Goal: Task Accomplishment & Management: Use online tool/utility

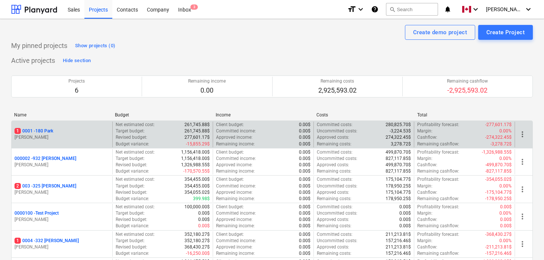
click at [47, 132] on p "1 0001 - 180 Park" at bounding box center [34, 131] width 39 height 6
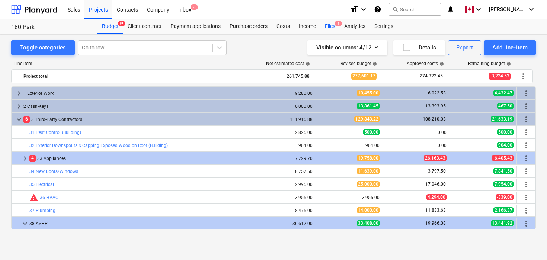
click at [335, 26] on span "1" at bounding box center [337, 23] width 7 height 5
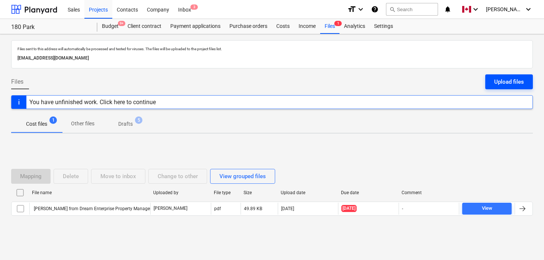
click at [506, 83] on div "Upload files" at bounding box center [509, 82] width 30 height 10
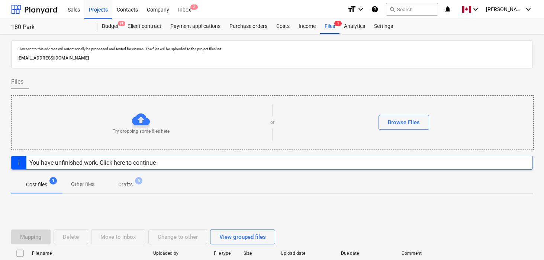
scroll to position [0, 0]
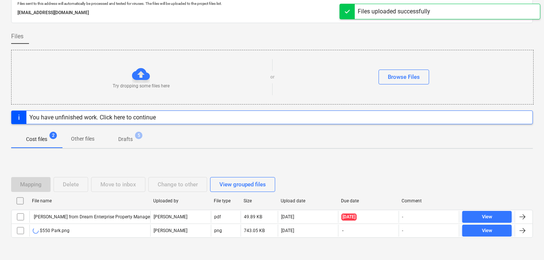
scroll to position [64, 0]
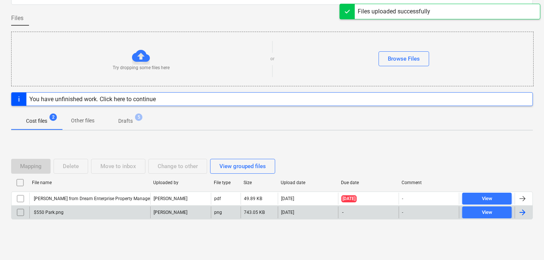
click at [525, 214] on div at bounding box center [522, 212] width 9 height 9
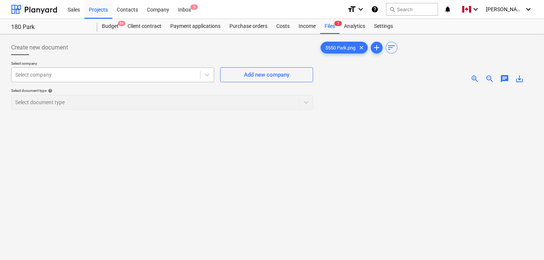
click at [94, 73] on div at bounding box center [105, 74] width 181 height 7
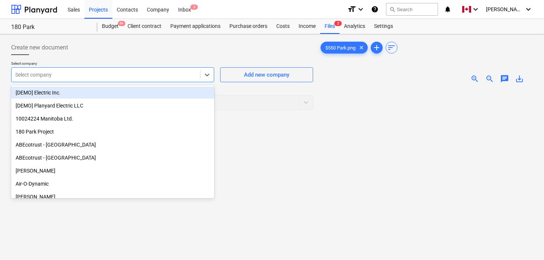
type input "C"
type input "harbiejawanda@gmail.com"
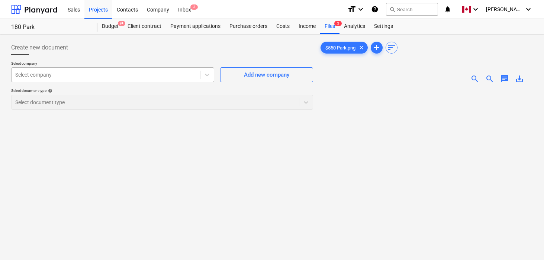
click at [66, 76] on div at bounding box center [105, 74] width 181 height 7
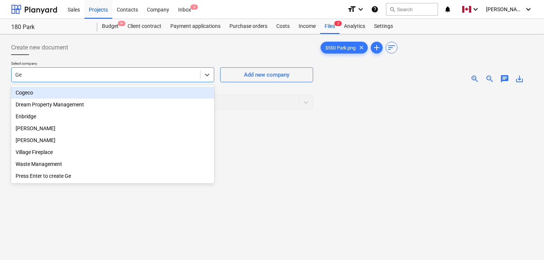
type input "Geo"
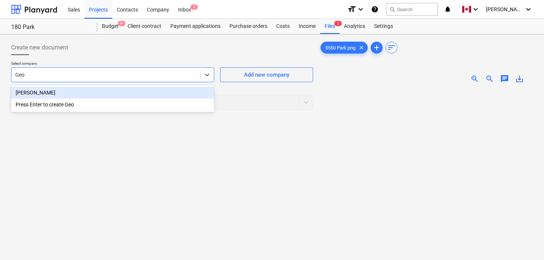
click at [51, 92] on div "George Sprinter Van" at bounding box center [112, 93] width 203 height 12
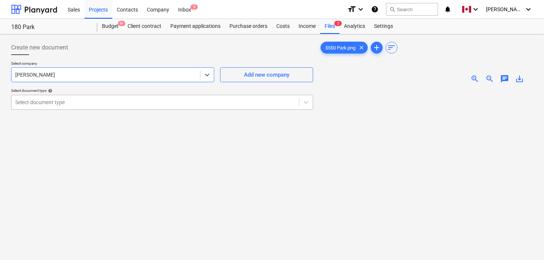
click at [74, 102] on div at bounding box center [155, 102] width 280 height 7
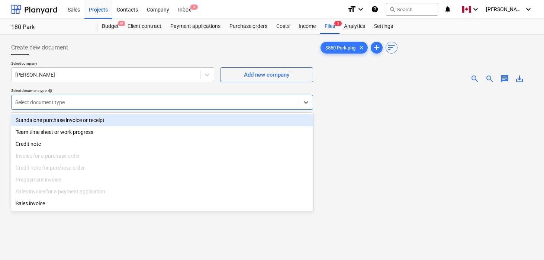
click at [70, 121] on div "Standalone purchase invoice or receipt" at bounding box center [162, 120] width 302 height 12
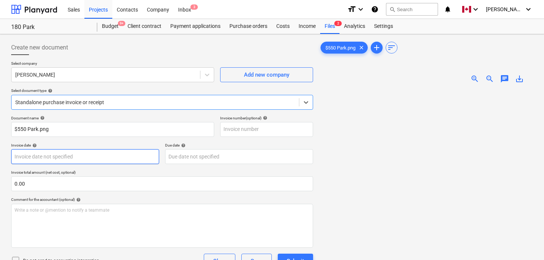
click at [53, 154] on body "Sales Projects Contacts Company Inbox 3 format_size keyboard_arrow_down help se…" at bounding box center [272, 130] width 544 height 260
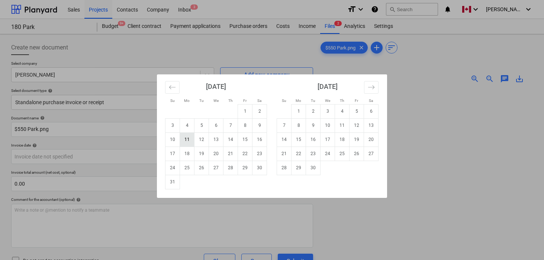
click at [187, 137] on td "11" at bounding box center [187, 139] width 15 height 14
type input "11 Aug 2025"
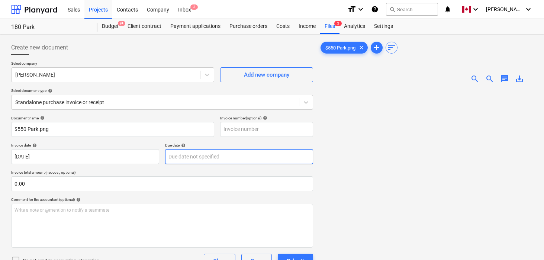
click at [188, 158] on body "Sales Projects Contacts Company Inbox 3 format_size keyboard_arrow_down help se…" at bounding box center [272, 130] width 544 height 260
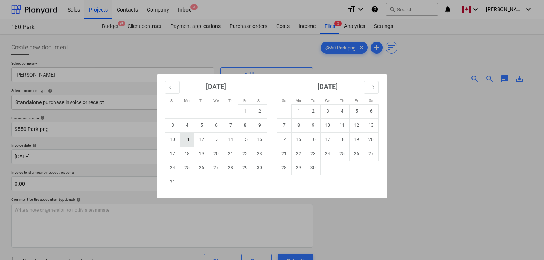
click at [190, 140] on td "11" at bounding box center [187, 139] width 15 height 14
type input "11 Aug 2025"
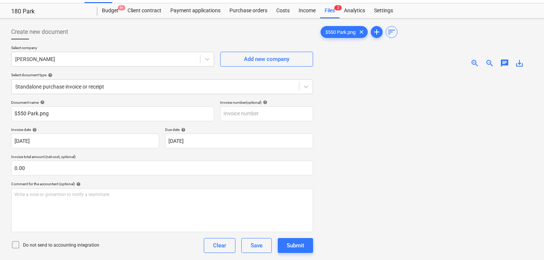
scroll to position [42, 0]
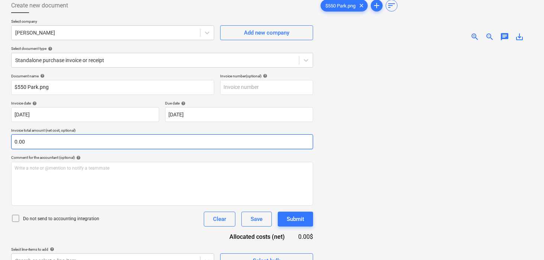
click at [97, 143] on input "0.00" at bounding box center [162, 141] width 302 height 15
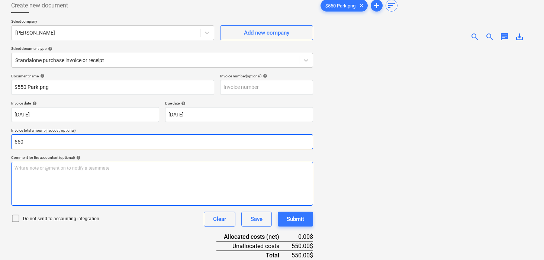
type input "550.00"
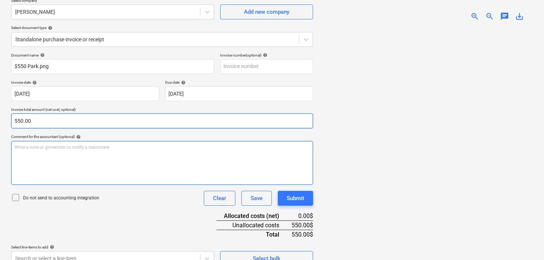
scroll to position [75, 0]
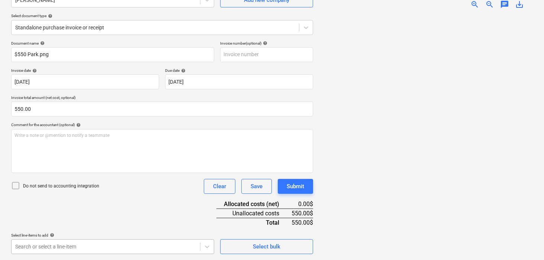
click at [102, 185] on body "Sales Projects Contacts Company Inbox 3 format_size keyboard_arrow_down help se…" at bounding box center [272, 55] width 544 height 260
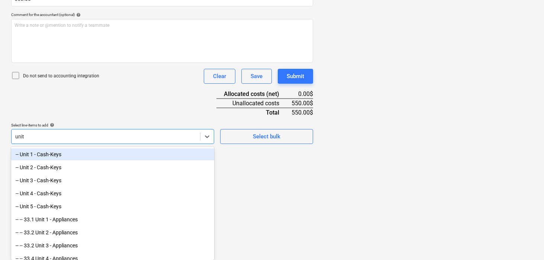
type input "unit 3"
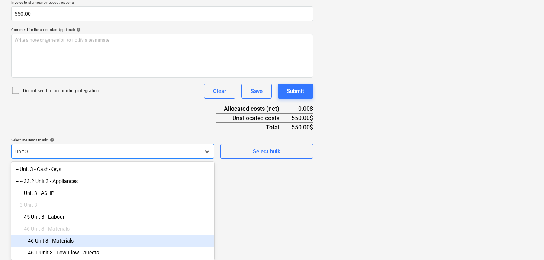
click at [71, 239] on div "-- -- -- 46 Unit 3 - Materials" at bounding box center [112, 241] width 203 height 12
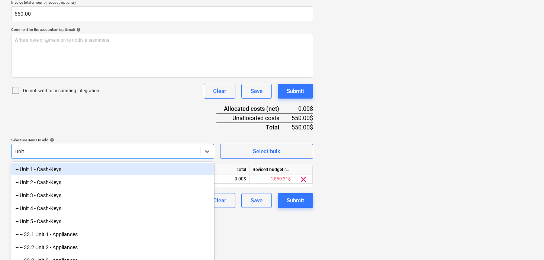
type input "unit 4"
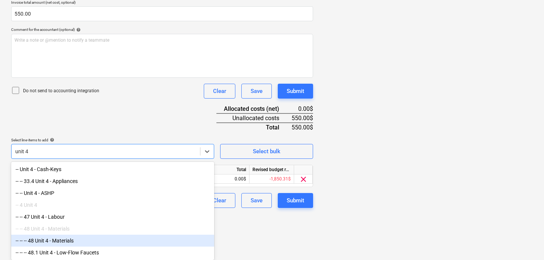
click at [63, 239] on div "-- -- -- 48 Unit 4 - Materials" at bounding box center [112, 241] width 203 height 12
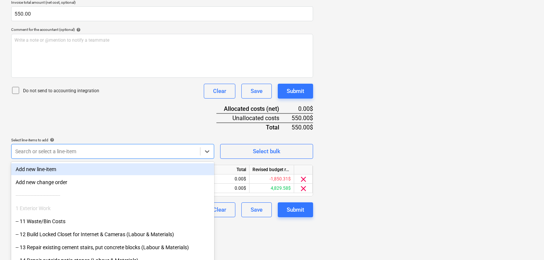
click at [104, 124] on div "Document name help $550 Park.png Invoice number (optional) help Invoice date he…" at bounding box center [162, 82] width 302 height 272
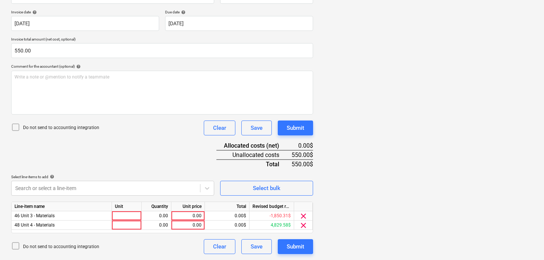
scroll to position [133, 0]
click at [124, 215] on div at bounding box center [127, 215] width 30 height 9
type input "pcs"
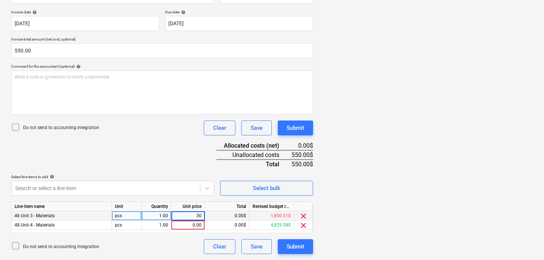
type input "300"
type input "250"
click at [291, 245] on div "Submit" at bounding box center [295, 247] width 17 height 10
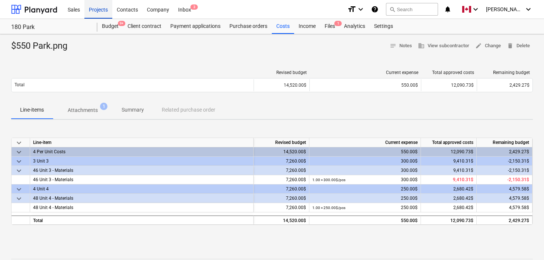
click at [106, 10] on div "Projects" at bounding box center [98, 9] width 28 height 19
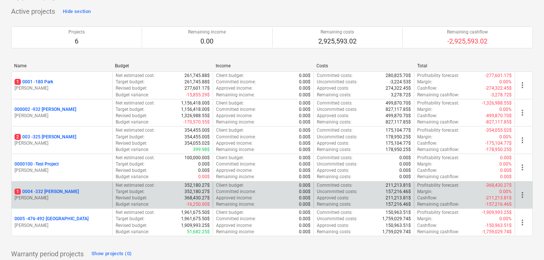
scroll to position [63, 0]
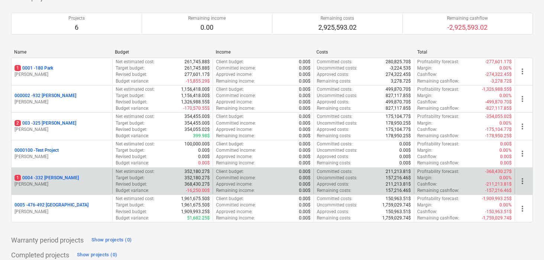
click at [54, 178] on p "1 0004 - 332 Christina" at bounding box center [47, 178] width 64 height 6
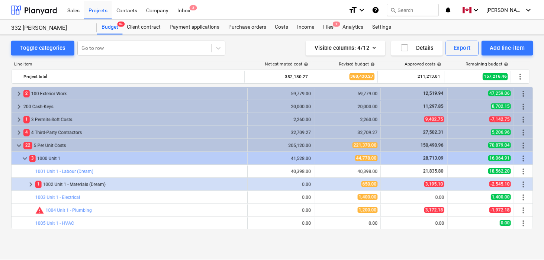
scroll to position [192, 0]
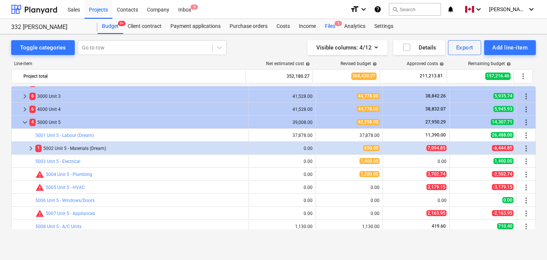
click at [330, 26] on div "Files 1" at bounding box center [329, 26] width 19 height 15
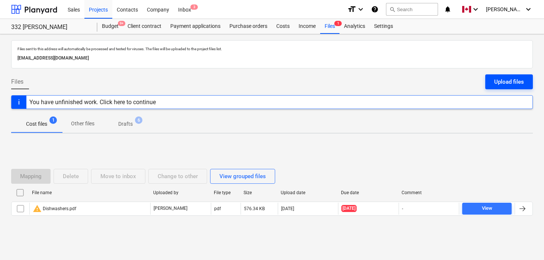
click at [509, 82] on div "Upload files" at bounding box center [509, 82] width 30 height 10
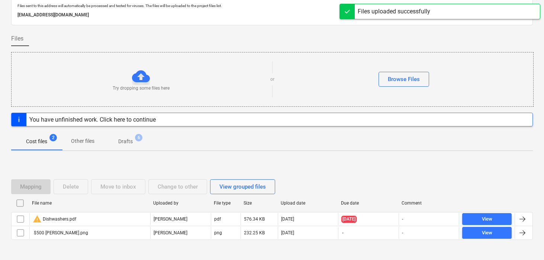
scroll to position [64, 0]
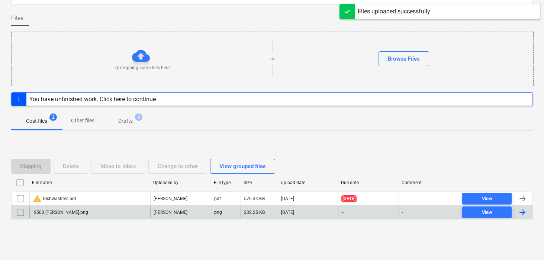
click at [525, 212] on div at bounding box center [522, 212] width 9 height 9
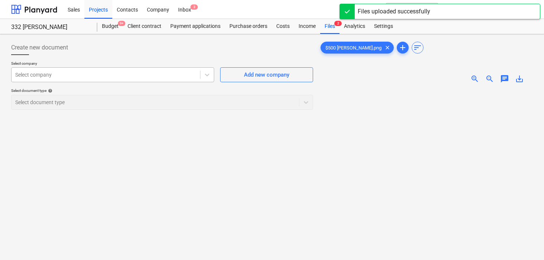
click at [125, 78] on div at bounding box center [105, 74] width 181 height 7
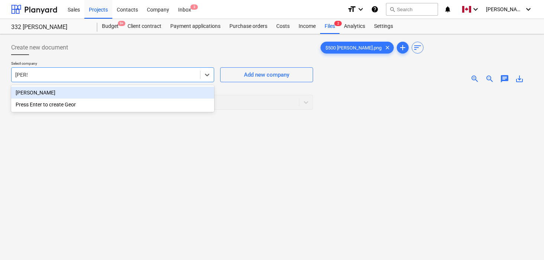
type input "George"
click at [45, 93] on div "George Sprinter Van" at bounding box center [112, 93] width 203 height 12
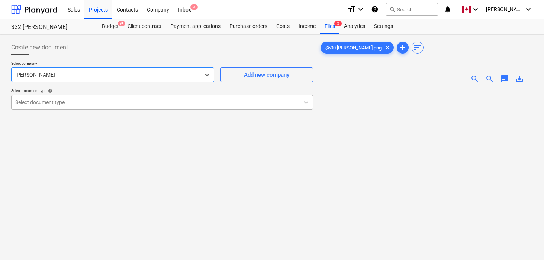
click at [48, 103] on div at bounding box center [155, 102] width 280 height 7
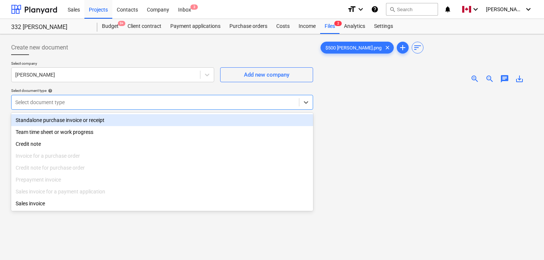
click at [48, 117] on div "Standalone purchase invoice or receipt" at bounding box center [162, 120] width 302 height 12
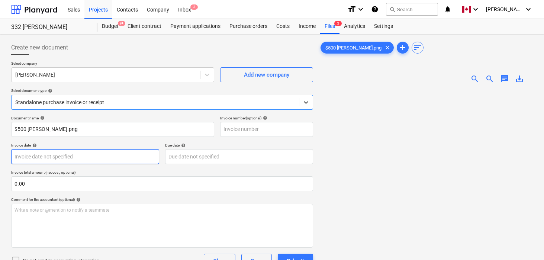
click at [47, 157] on body "Sales Projects Contacts Company Inbox 3 format_size keyboard_arrow_down help se…" at bounding box center [272, 130] width 544 height 260
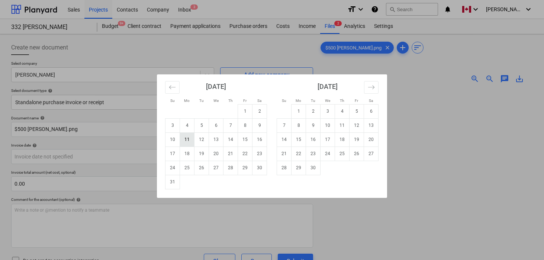
click at [185, 141] on td "11" at bounding box center [187, 139] width 15 height 14
type input "11 Aug 2025"
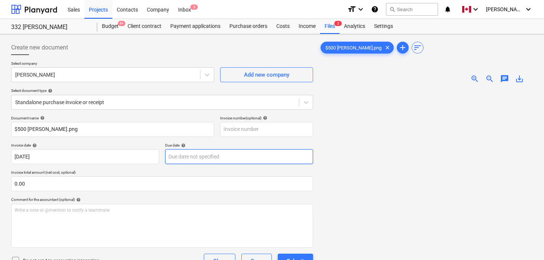
click at [186, 158] on body "Sales Projects Contacts Company Inbox 3 format_size keyboard_arrow_down help se…" at bounding box center [272, 130] width 544 height 260
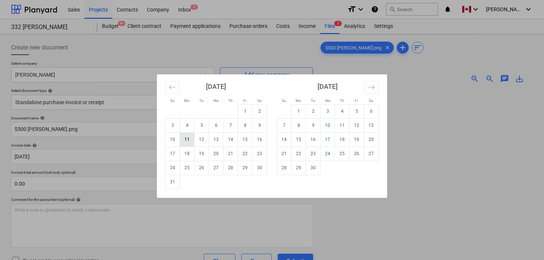
click at [182, 140] on td "11" at bounding box center [187, 139] width 15 height 14
type input "11 Aug 2025"
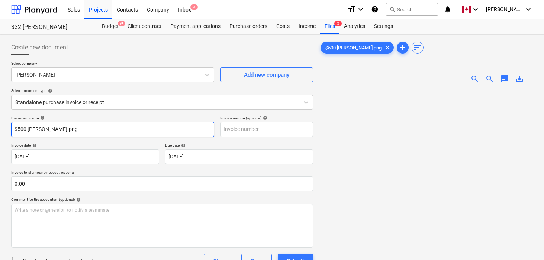
scroll to position [45, 0]
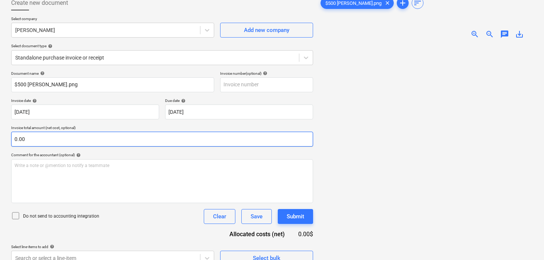
click at [151, 139] on input "0.00" at bounding box center [162, 139] width 302 height 15
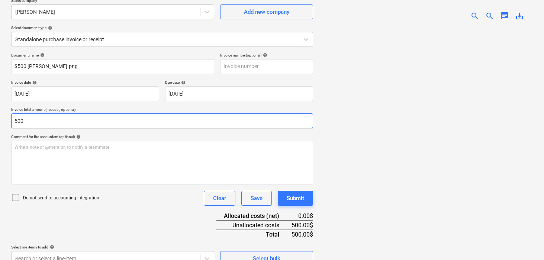
scroll to position [75, 0]
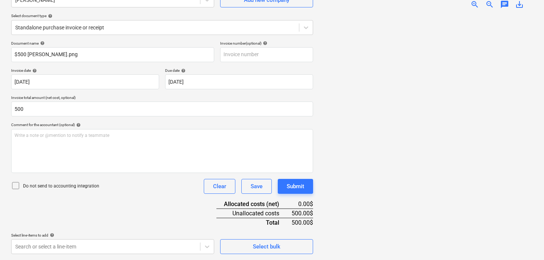
click at [150, 202] on div "Document name help $500 Christina.png Invoice number (optional) help Invoice da…" at bounding box center [162, 147] width 302 height 213
type input "500.00"
click at [145, 185] on body "Sales Projects Contacts Company Inbox 3 format_size keyboard_arrow_down help se…" at bounding box center [272, 55] width 544 height 260
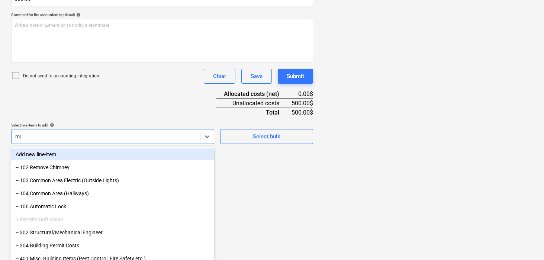
scroll to position [183, 0]
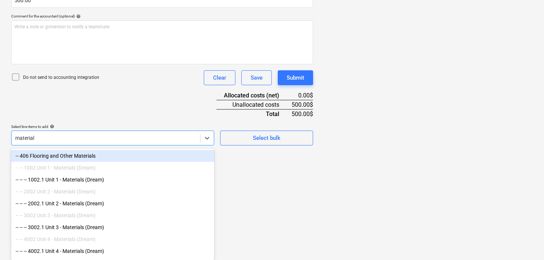
type input "materials"
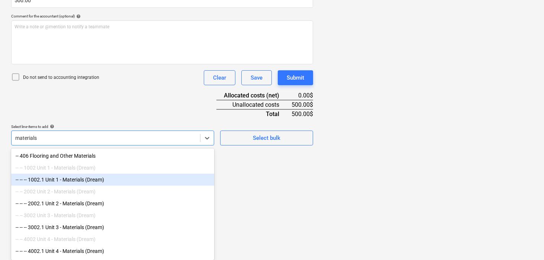
click at [103, 181] on div "-- -- -- 1002.1 Unit 1 - Materials (Dream)" at bounding box center [112, 180] width 203 height 12
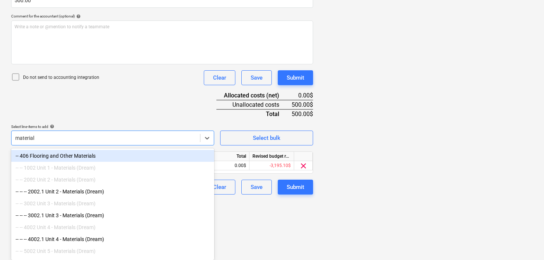
type input "materials"
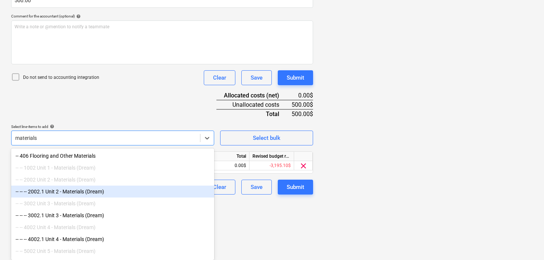
click at [88, 192] on div "-- -- -- 2002.1 Unit 2 - Materials (Dream)" at bounding box center [112, 192] width 203 height 12
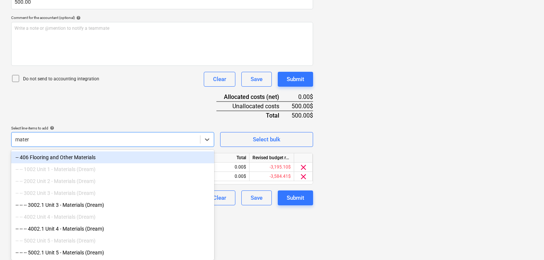
scroll to position [182, 0]
type input "materials"
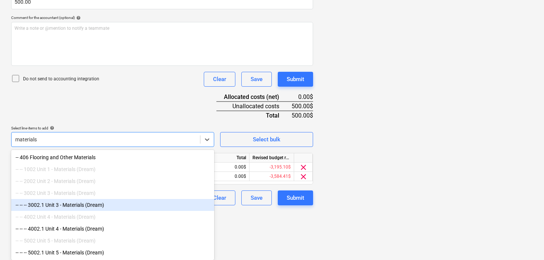
click at [79, 205] on div "-- -- -- 3002.1 Unit 3 - Materials (Dream)" at bounding box center [112, 205] width 203 height 12
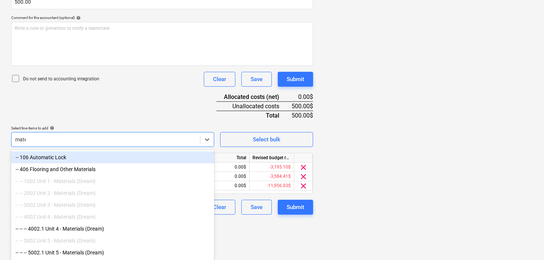
scroll to position [170, 0]
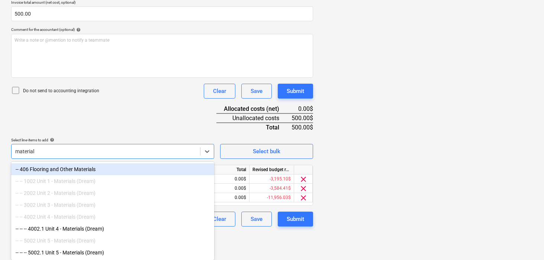
type input "materials"
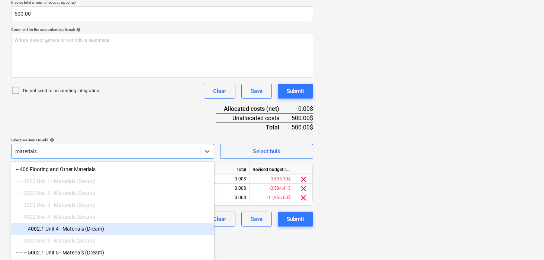
click at [71, 228] on div "-- -- -- 4002.1 Unit 4 - Materials (Dream)" at bounding box center [112, 229] width 203 height 12
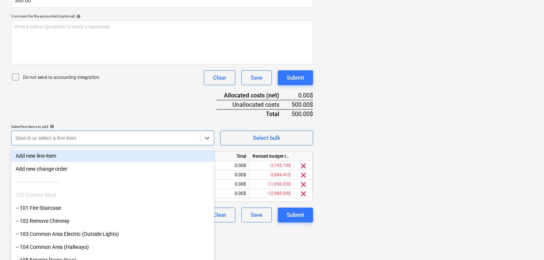
click at [111, 120] on div "Document name help $500 Christina.png Invoice number (optional) help Invoice da…" at bounding box center [162, 77] width 302 height 290
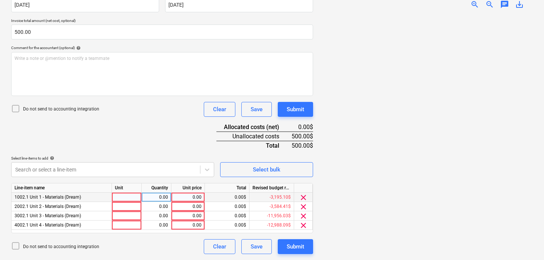
click at [121, 195] on div at bounding box center [127, 197] width 30 height 9
type input "pcs"
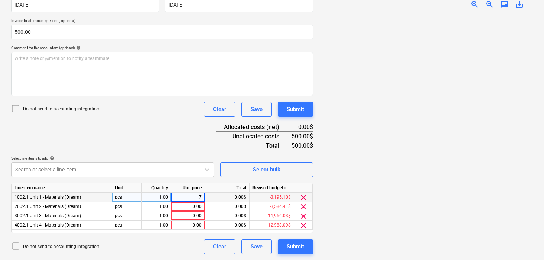
type input "75"
click at [186, 196] on div "75.00" at bounding box center [187, 197] width 27 height 9
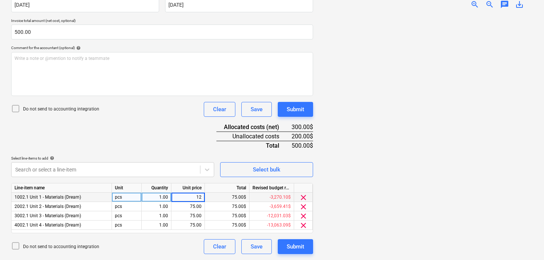
type input "125"
click at [201, 137] on div "Document name help $500 Christina.png Invoice number (optional) help Invoice da…" at bounding box center [162, 109] width 302 height 290
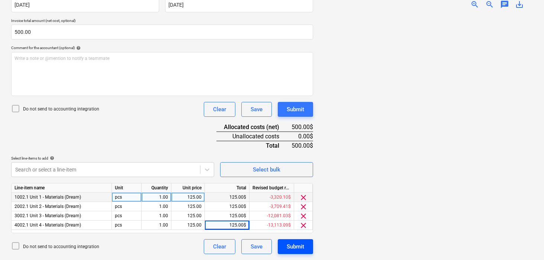
click at [291, 248] on div "Submit" at bounding box center [295, 247] width 17 height 10
